Goal: Book appointment/travel/reservation

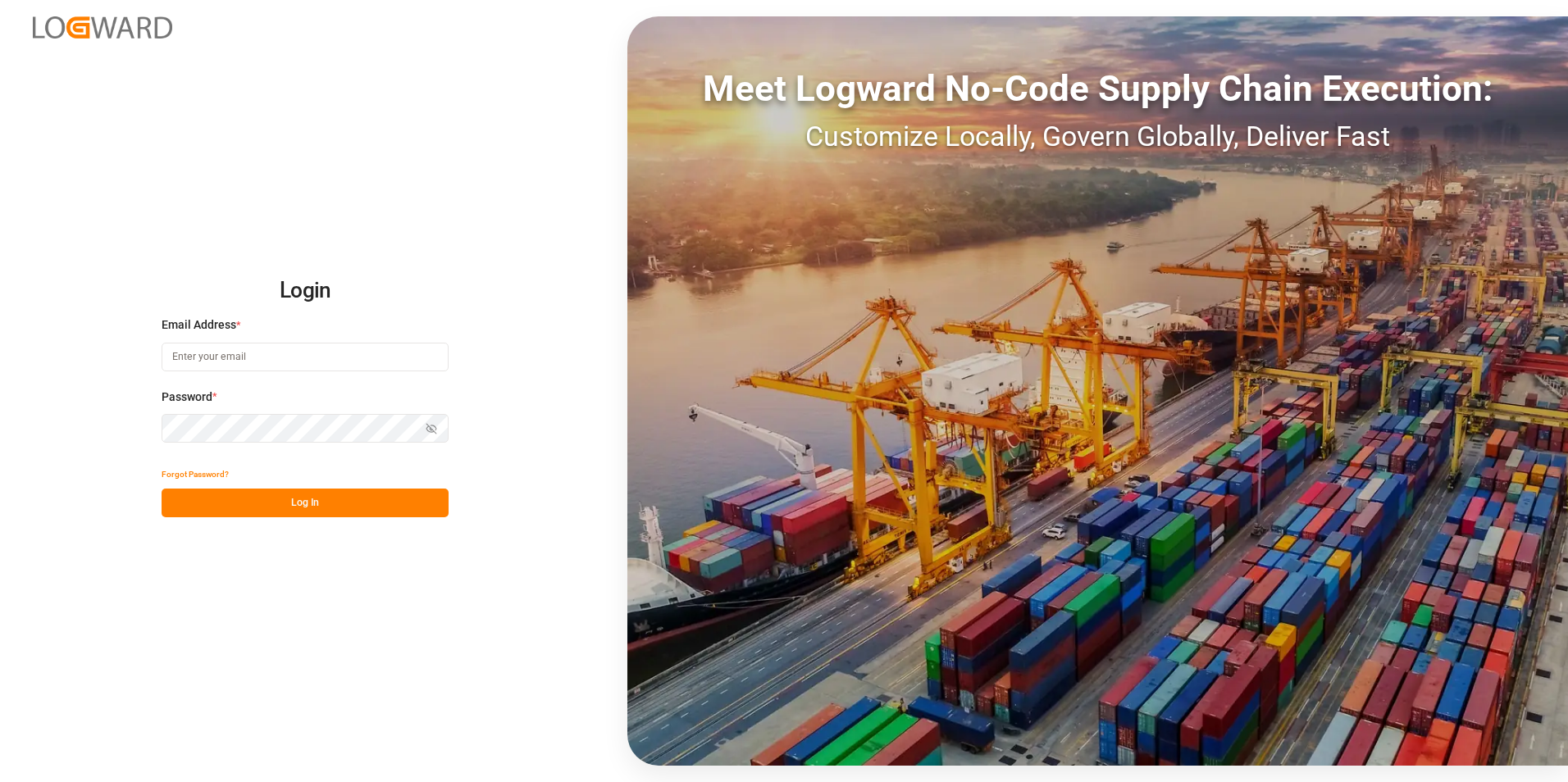
type input "[PERSON_NAME][EMAIL_ADDRESS][PERSON_NAME][DOMAIN_NAME]"
click at [329, 513] on button "Log In" at bounding box center [305, 503] width 287 height 29
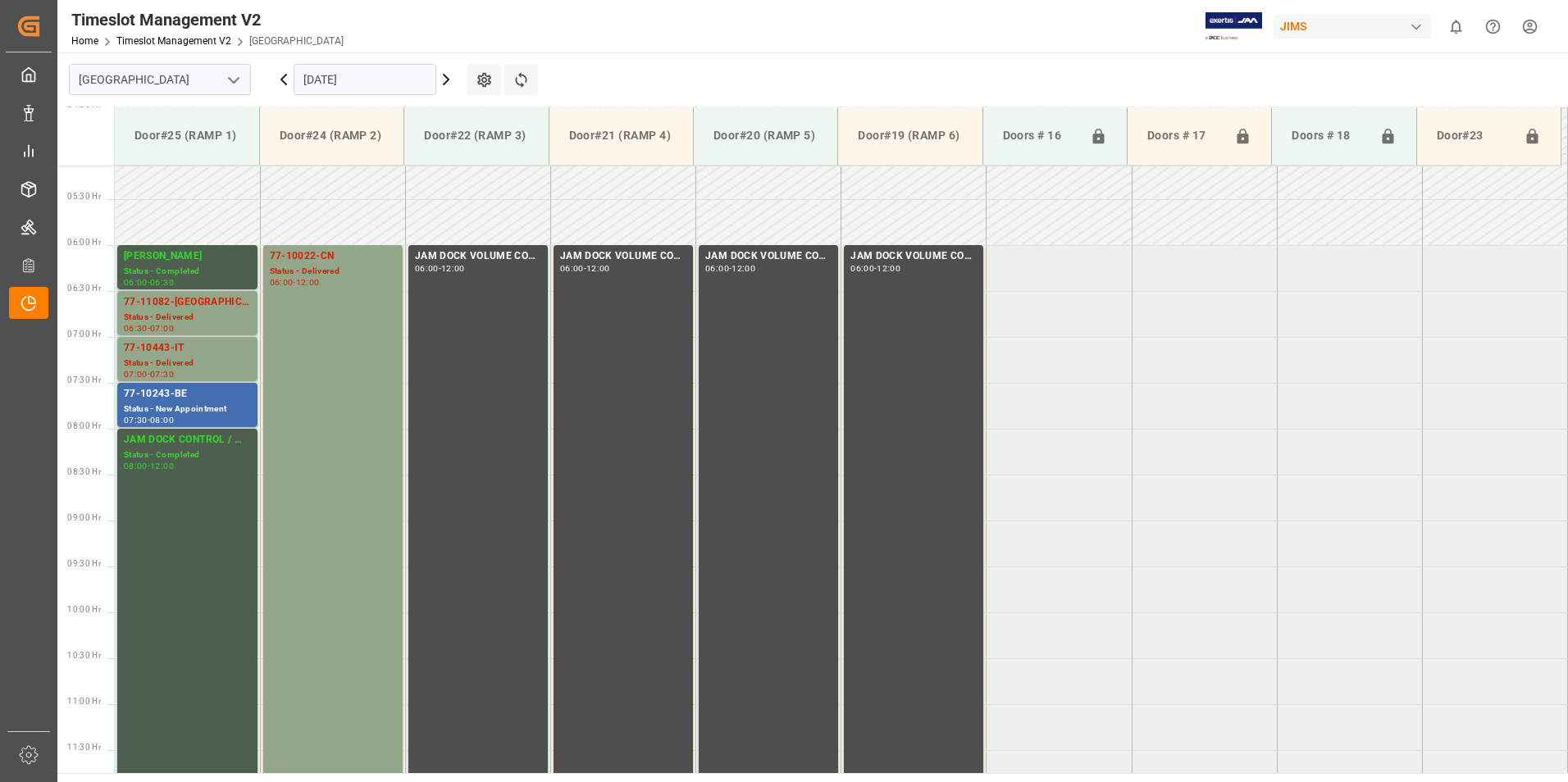
scroll to position [416, 0]
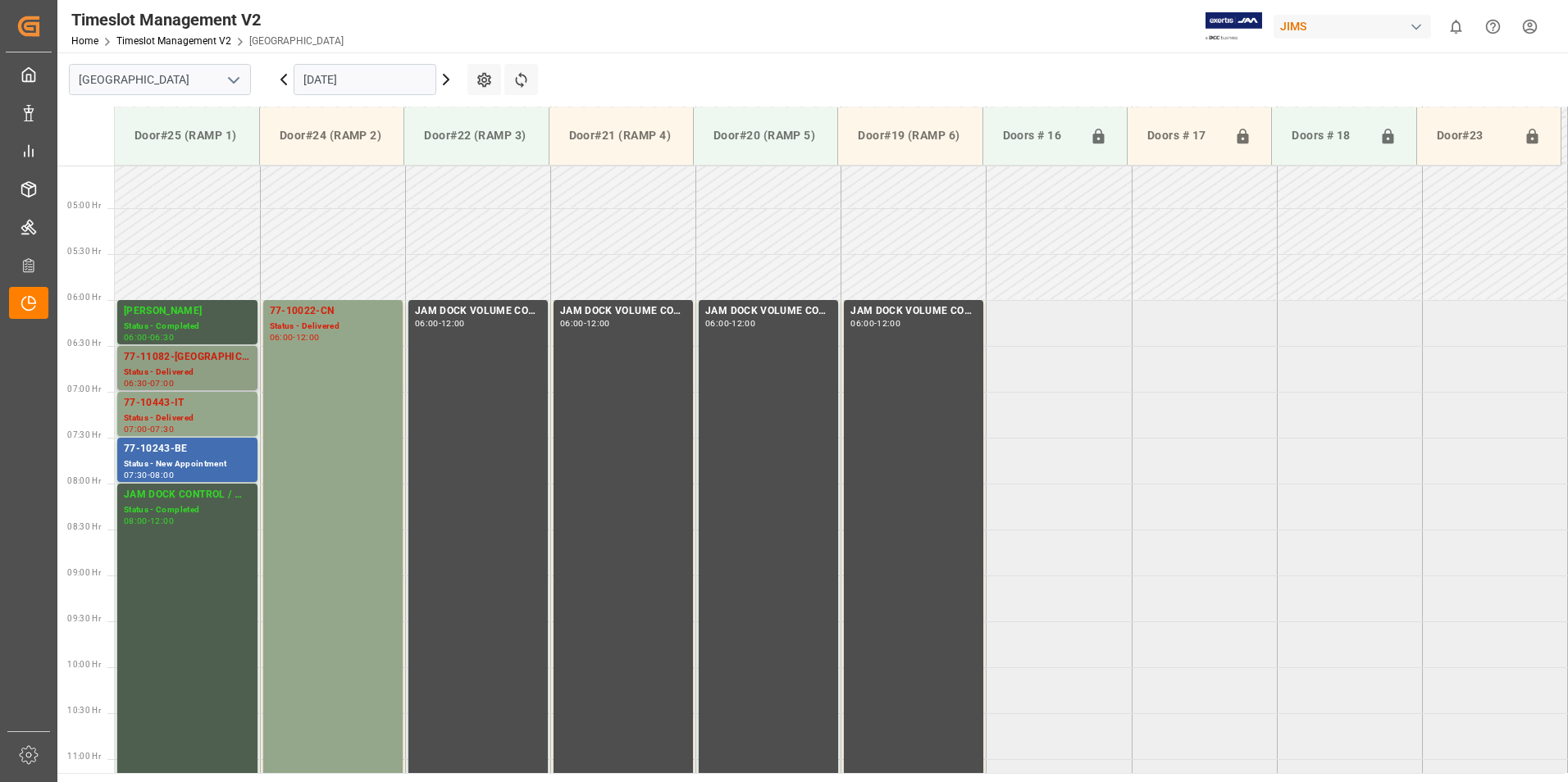
click at [159, 359] on div "77-11082-[GEOGRAPHIC_DATA]" at bounding box center [187, 357] width 127 height 17
click at [168, 403] on div "77-10443-IT" at bounding box center [187, 403] width 127 height 17
click at [171, 447] on div "77-10243-BE" at bounding box center [187, 449] width 127 height 17
click at [306, 313] on div "77-10022-CN" at bounding box center [332, 311] width 126 height 17
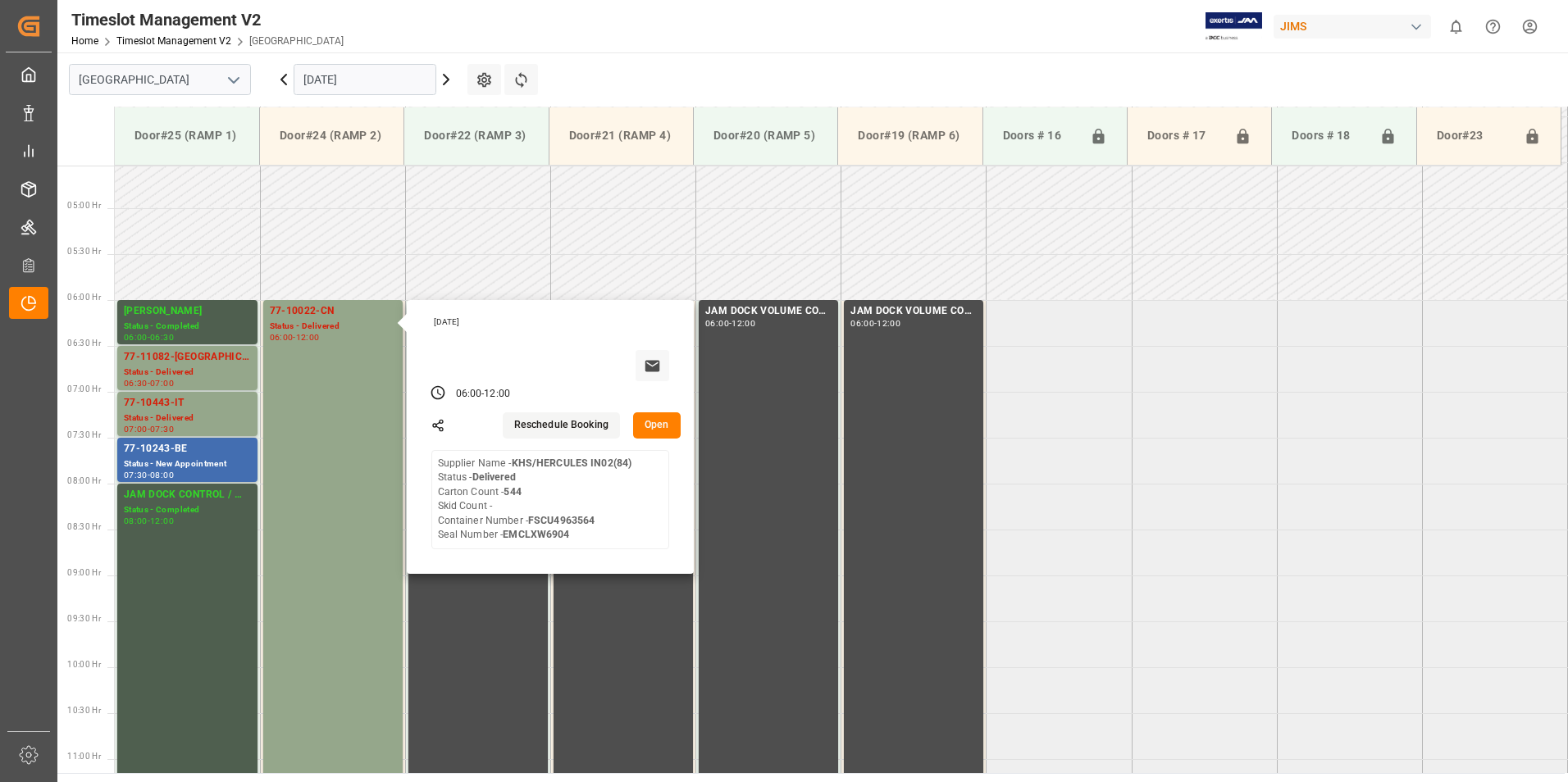
click at [339, 78] on input "[DATE]" at bounding box center [365, 79] width 143 height 31
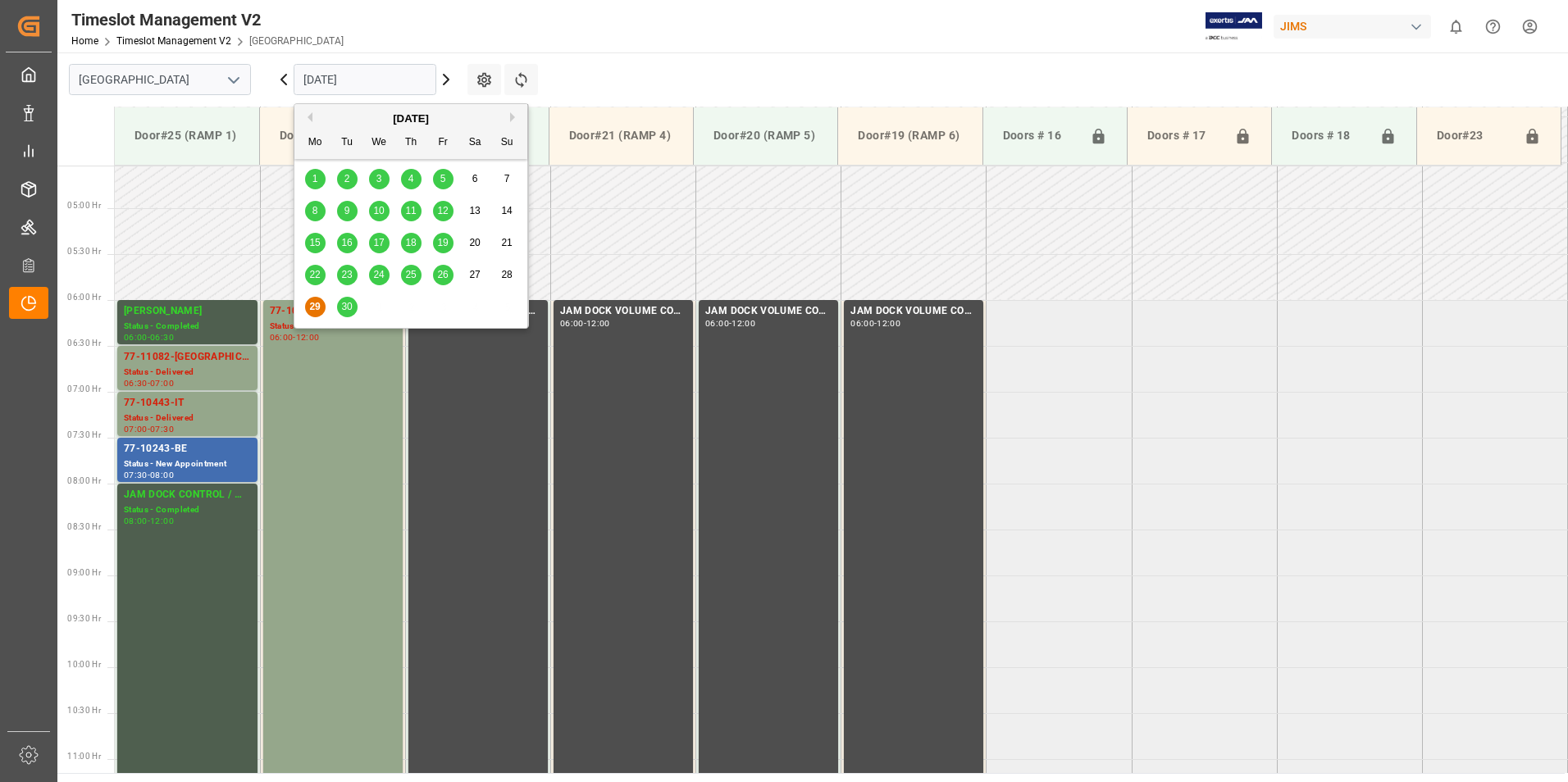
click at [348, 305] on span "30" at bounding box center [346, 307] width 11 height 11
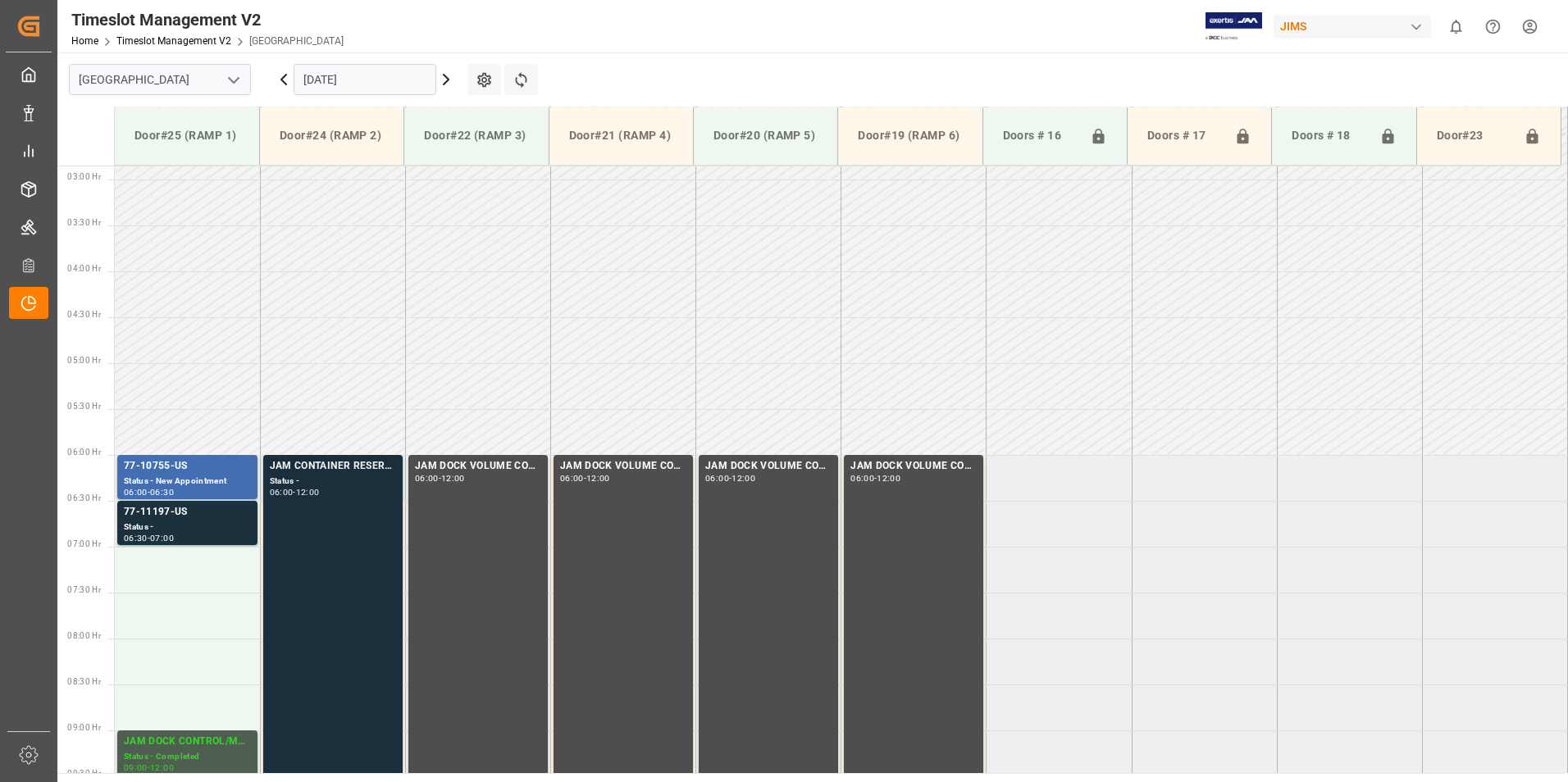
scroll to position [252, 0]
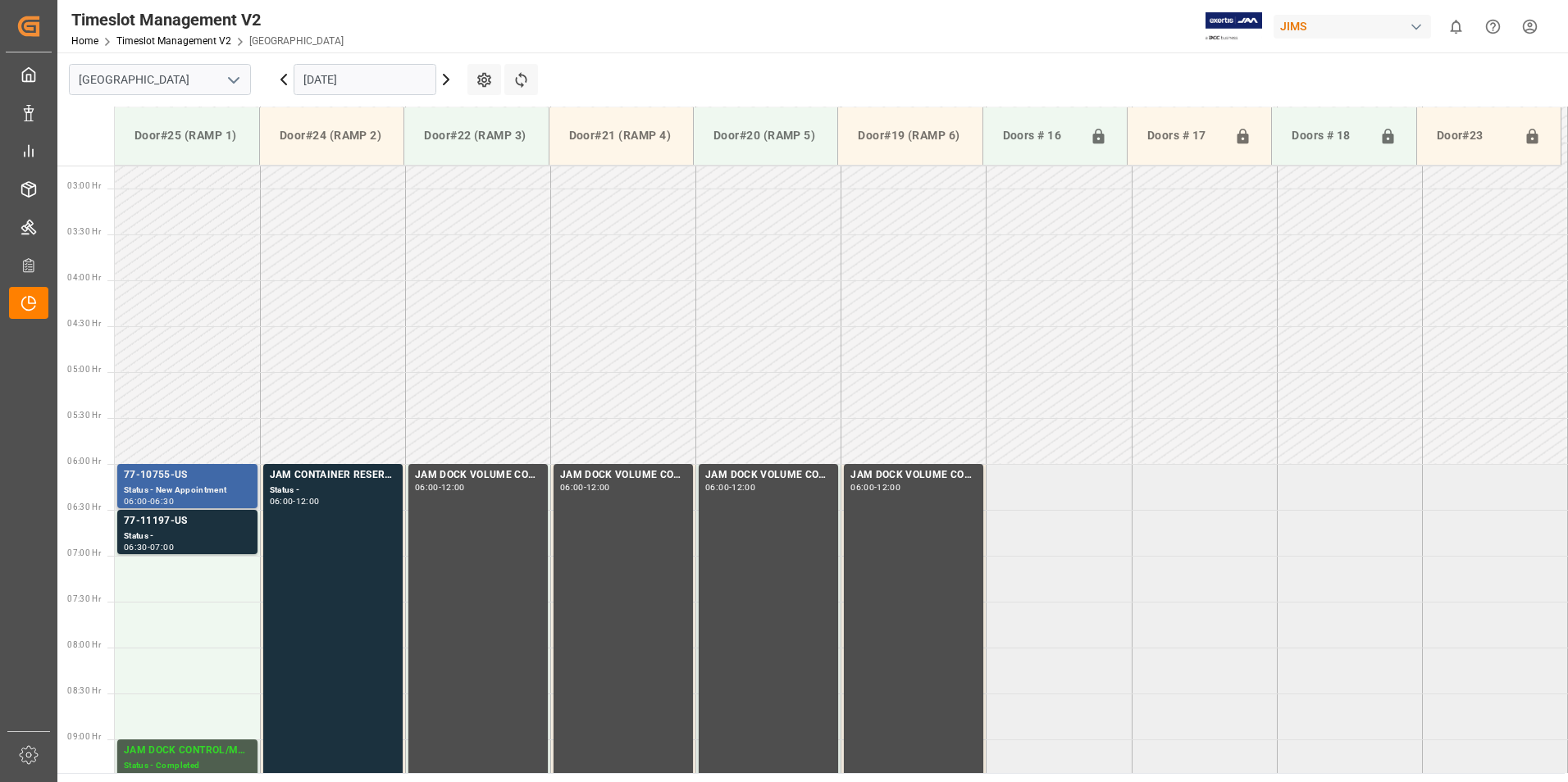
click at [157, 473] on div "77-10755-US" at bounding box center [187, 476] width 127 height 17
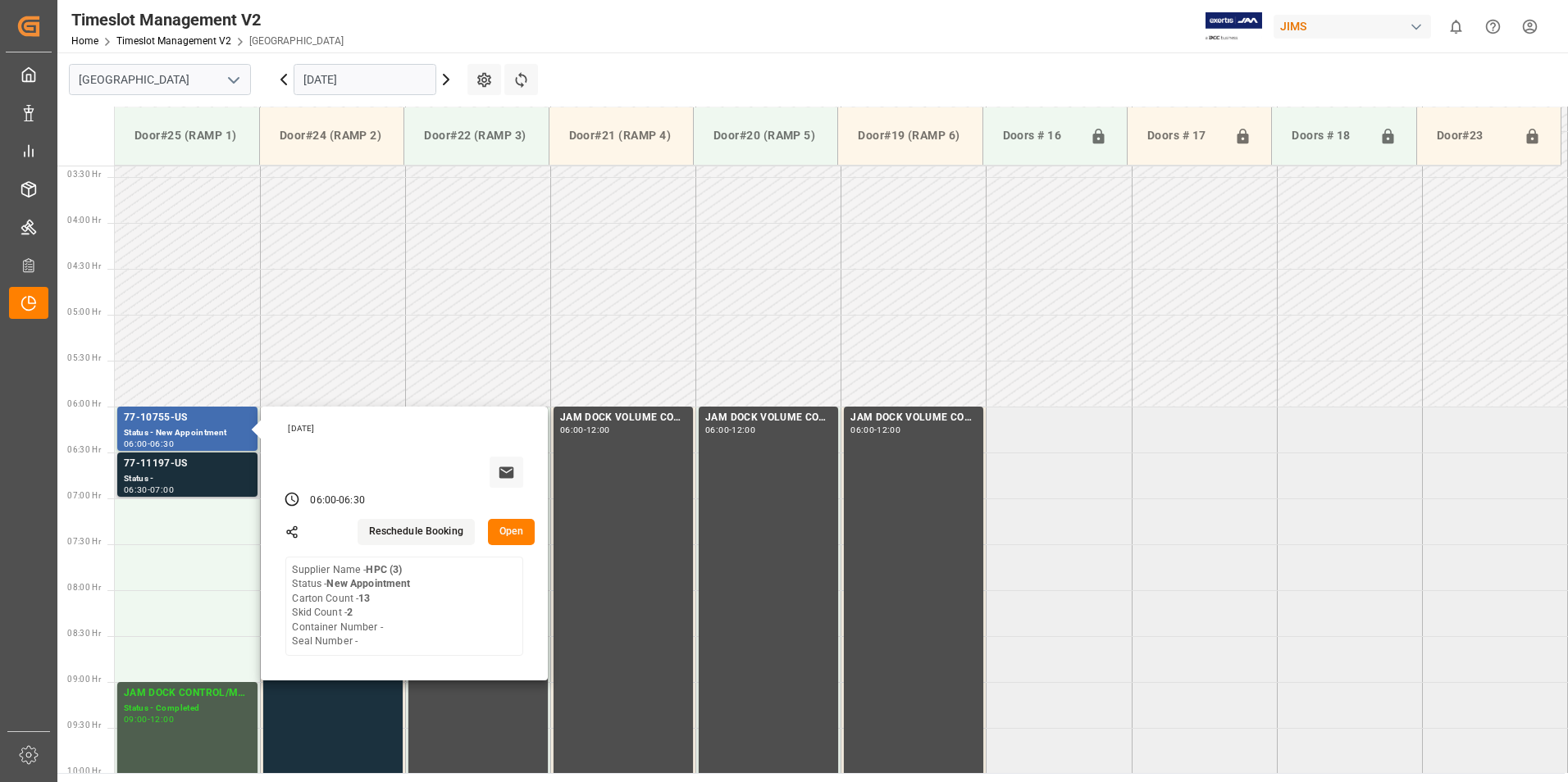
scroll to position [334, 0]
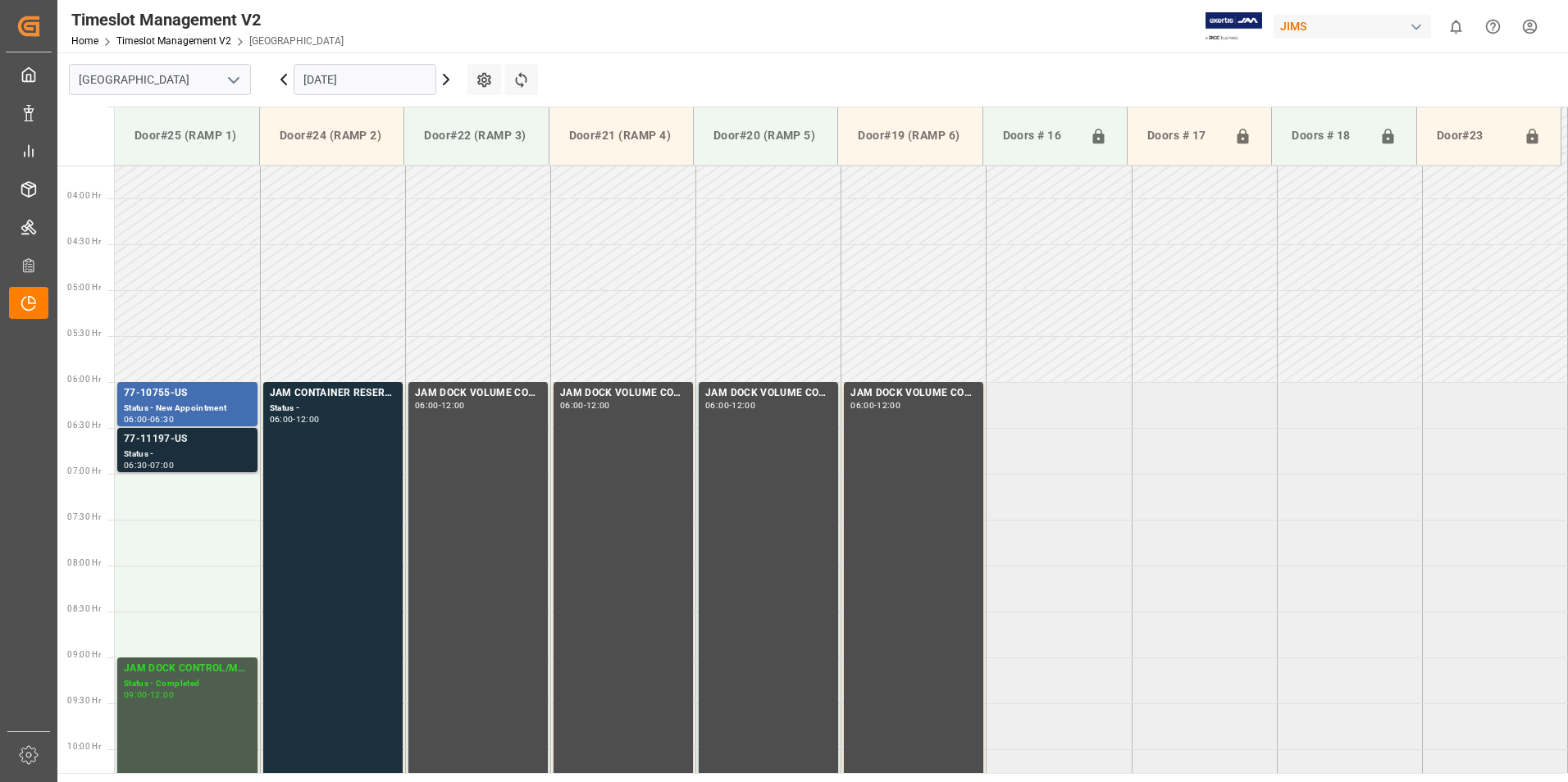
click at [175, 445] on div "77-11197-US" at bounding box center [187, 439] width 127 height 17
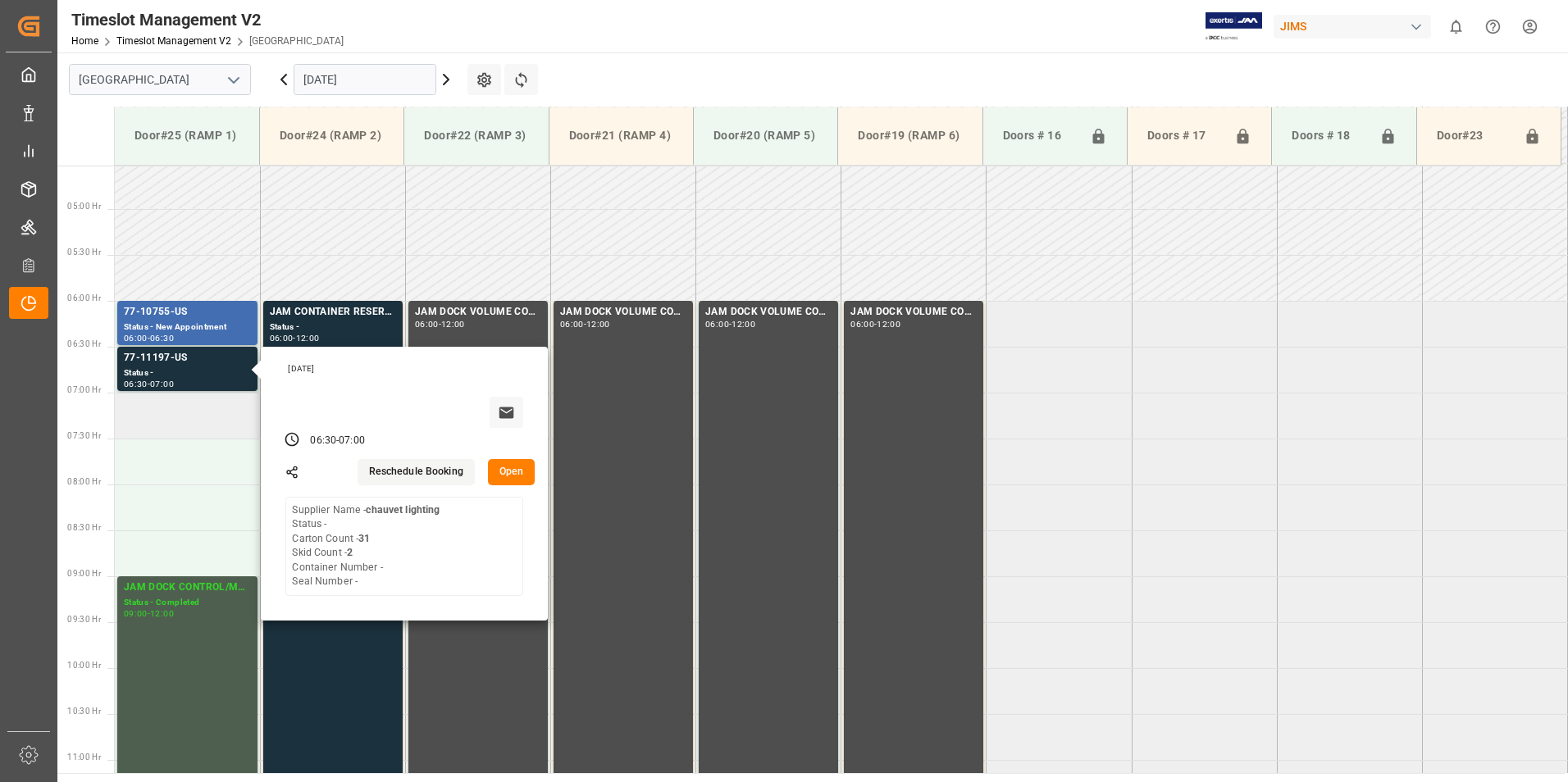
scroll to position [416, 0]
